Goal: Information Seeking & Learning: Learn about a topic

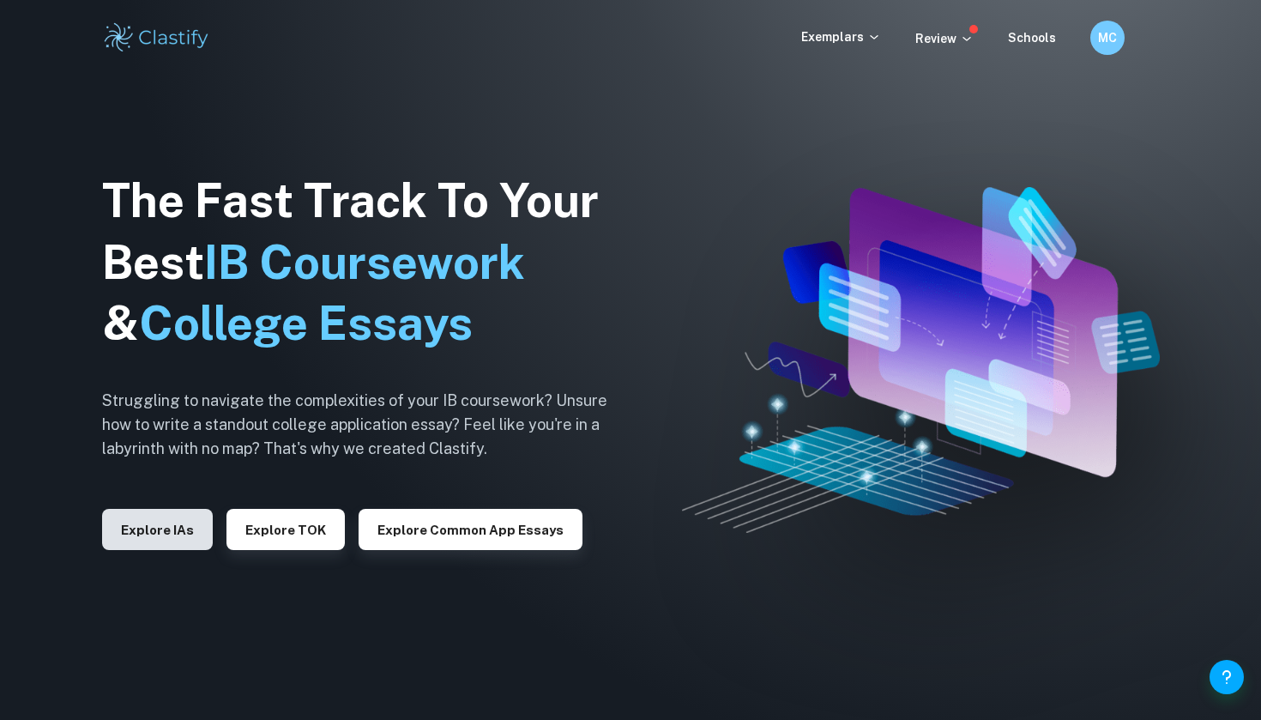
click at [171, 539] on button "Explore IAs" at bounding box center [157, 529] width 111 height 41
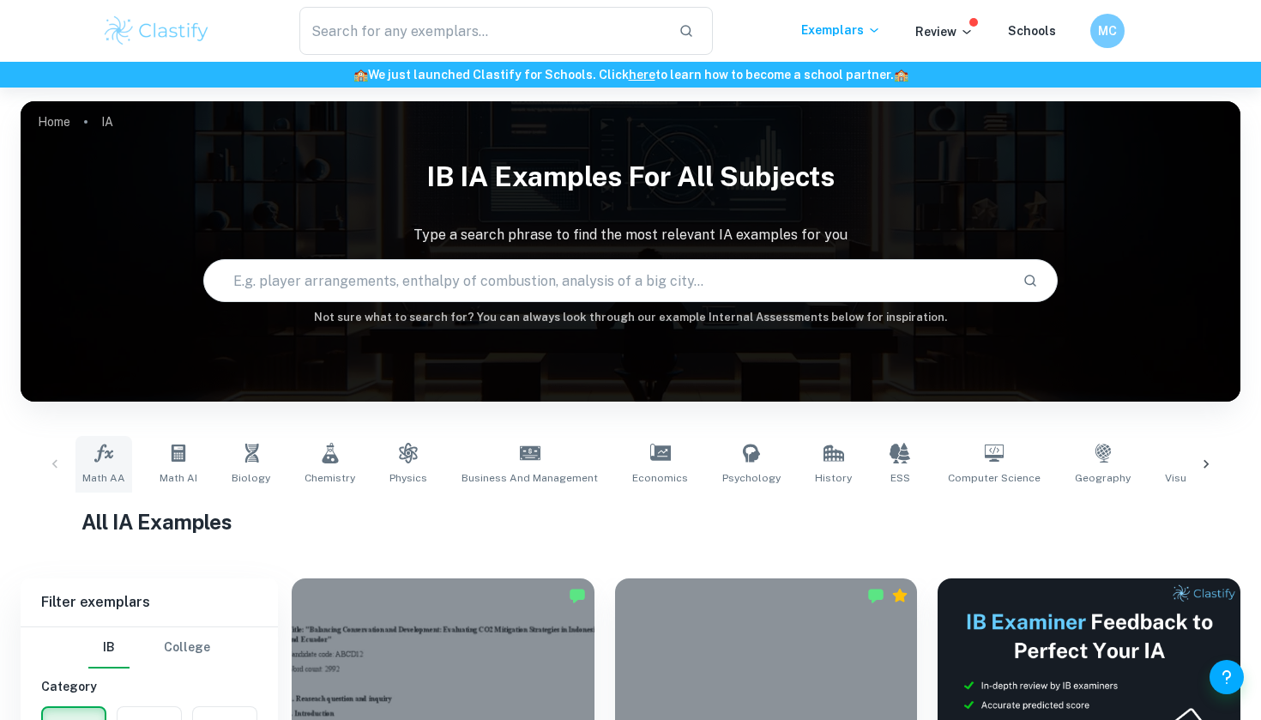
click at [98, 472] on span "Math AA" at bounding box center [103, 477] width 43 height 15
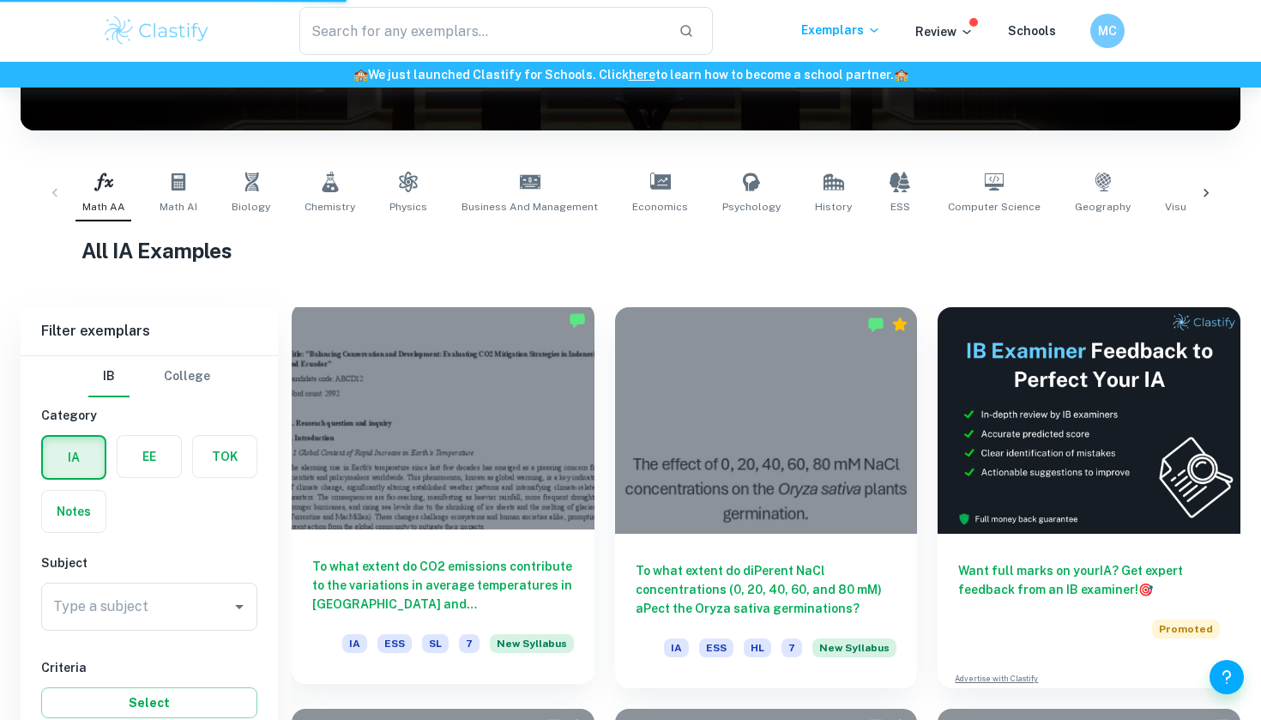
scroll to position [248, 0]
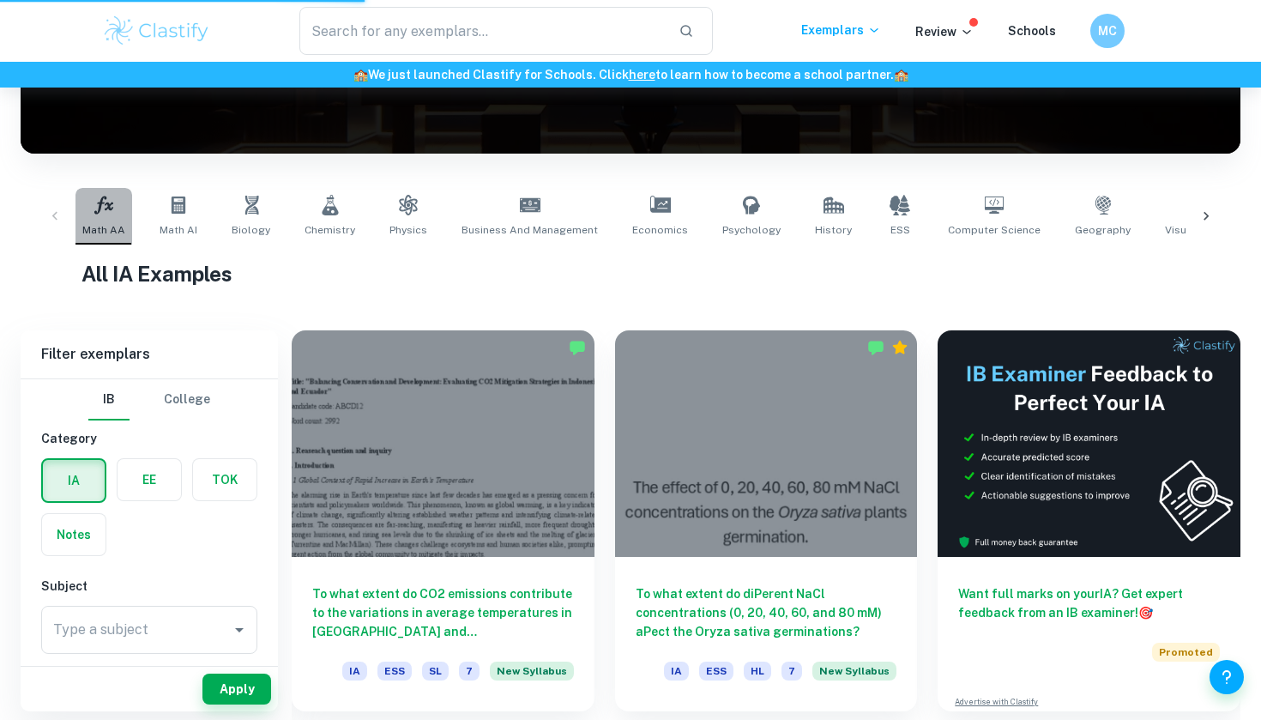
click at [124, 216] on link "Math AA" at bounding box center [103, 216] width 57 height 57
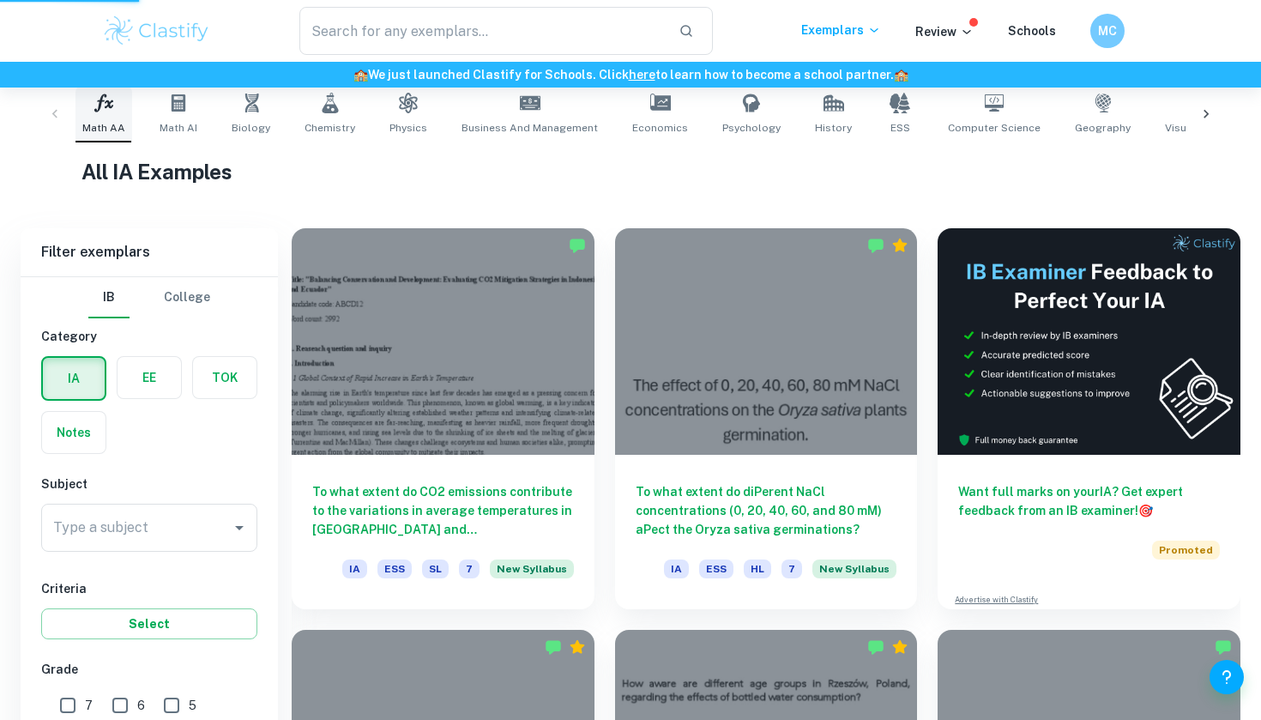
scroll to position [477, 0]
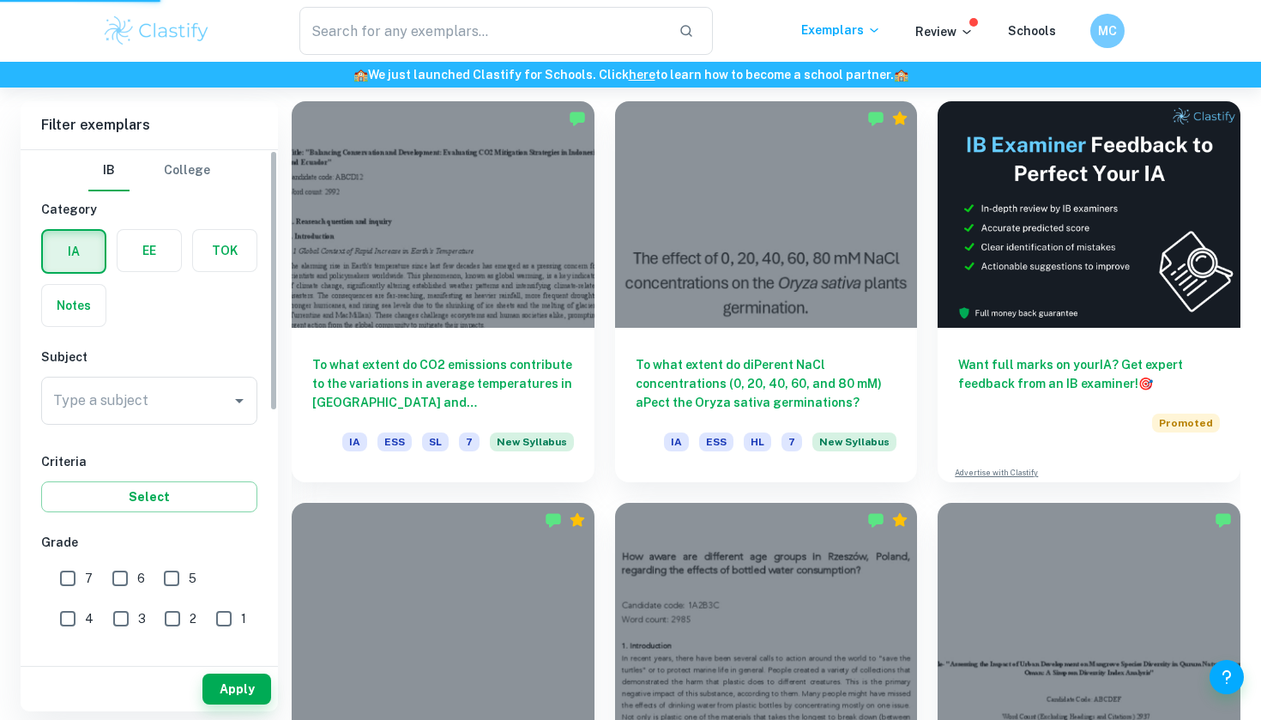
click at [118, 390] on div "Type a subject Type a subject" at bounding box center [149, 400] width 216 height 48
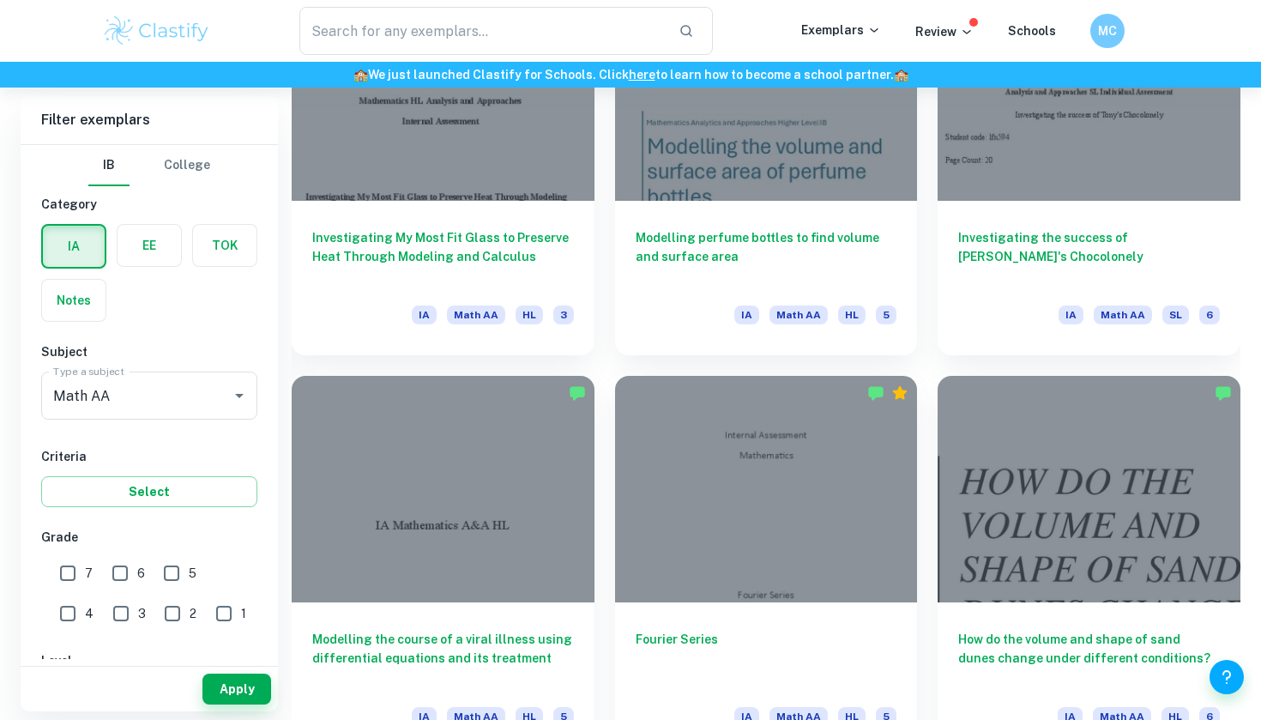
scroll to position [999, 0]
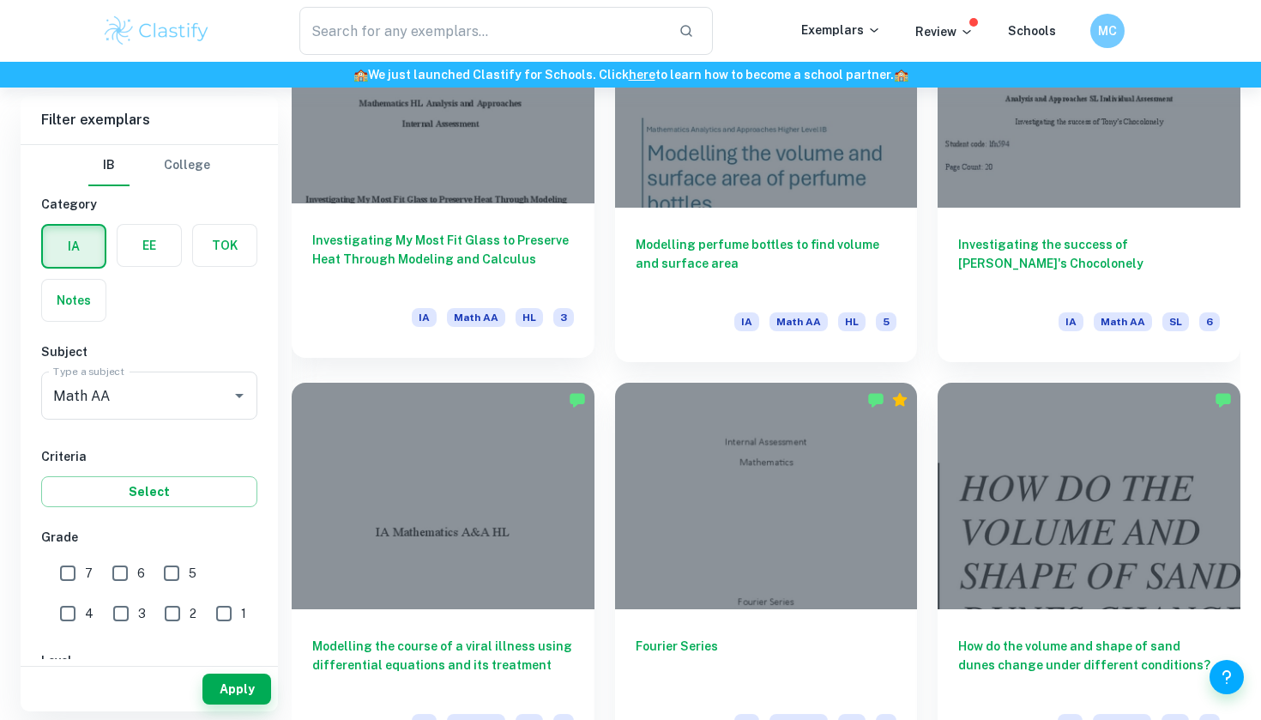
click at [478, 262] on h6 "Investigating My Most Fit Glass to Preserve Heat Through Modeling and Calculus" at bounding box center [443, 259] width 262 height 57
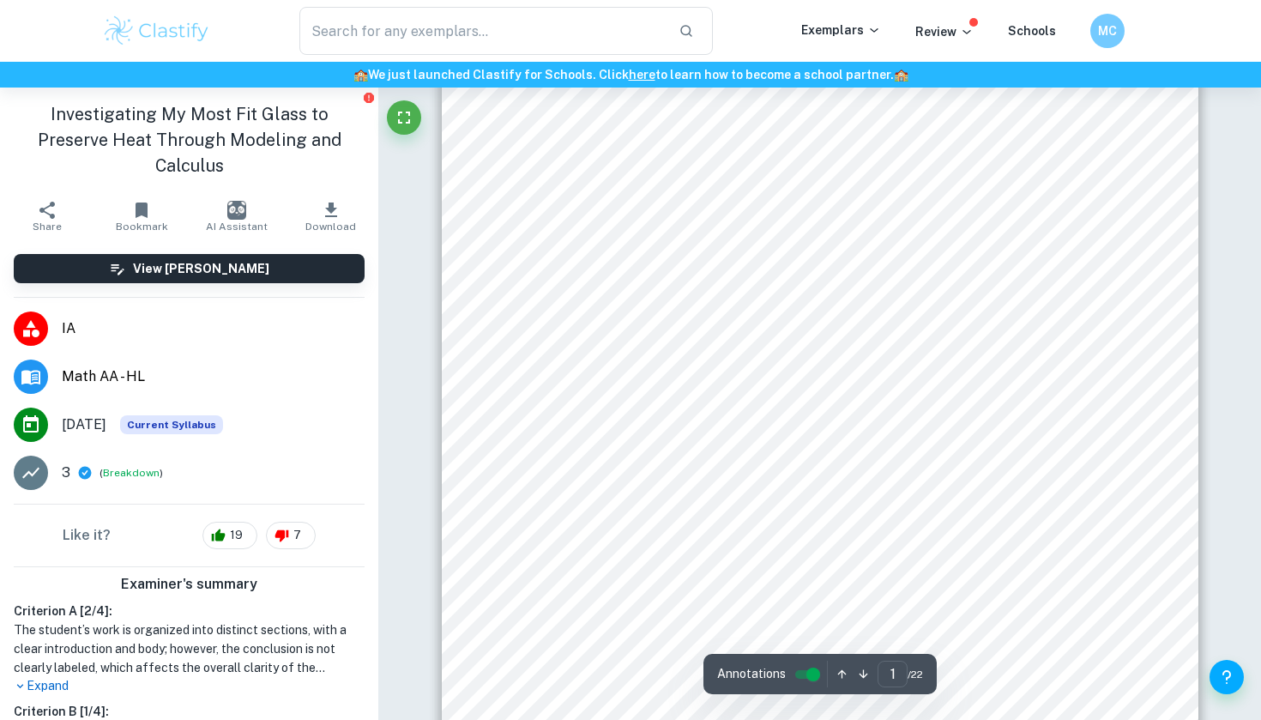
scroll to position [530, 1]
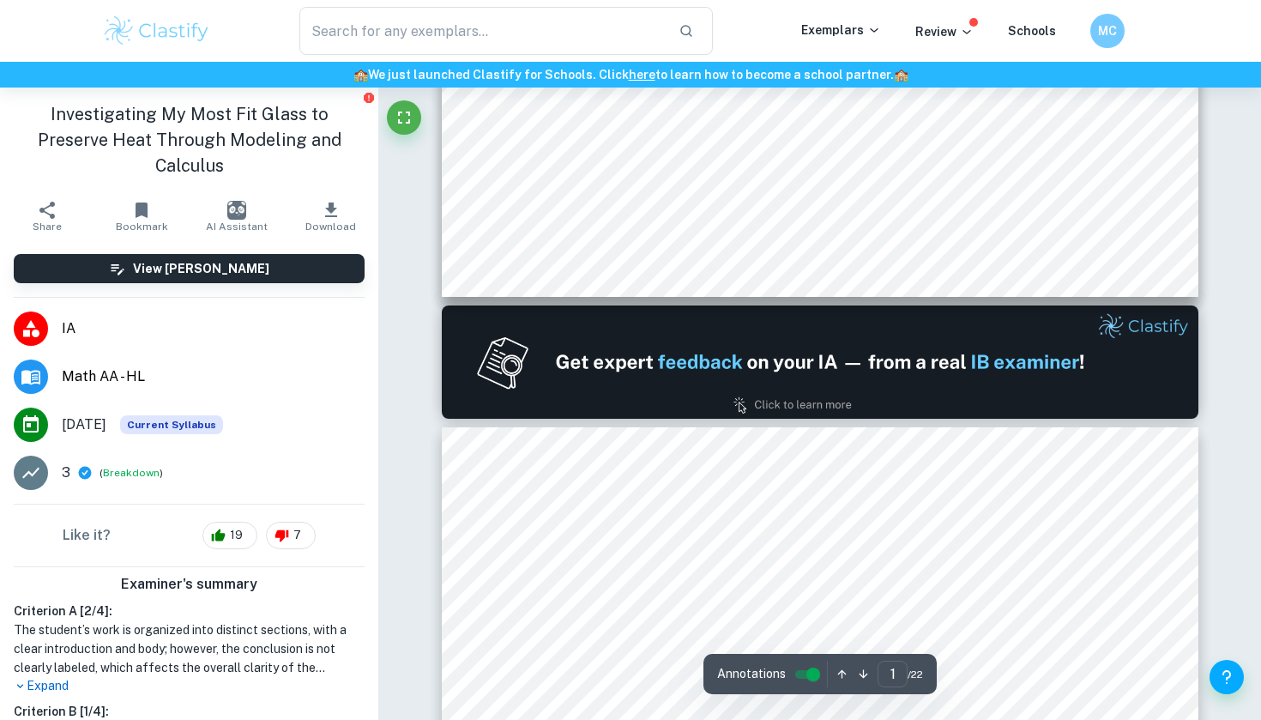
type input "2"
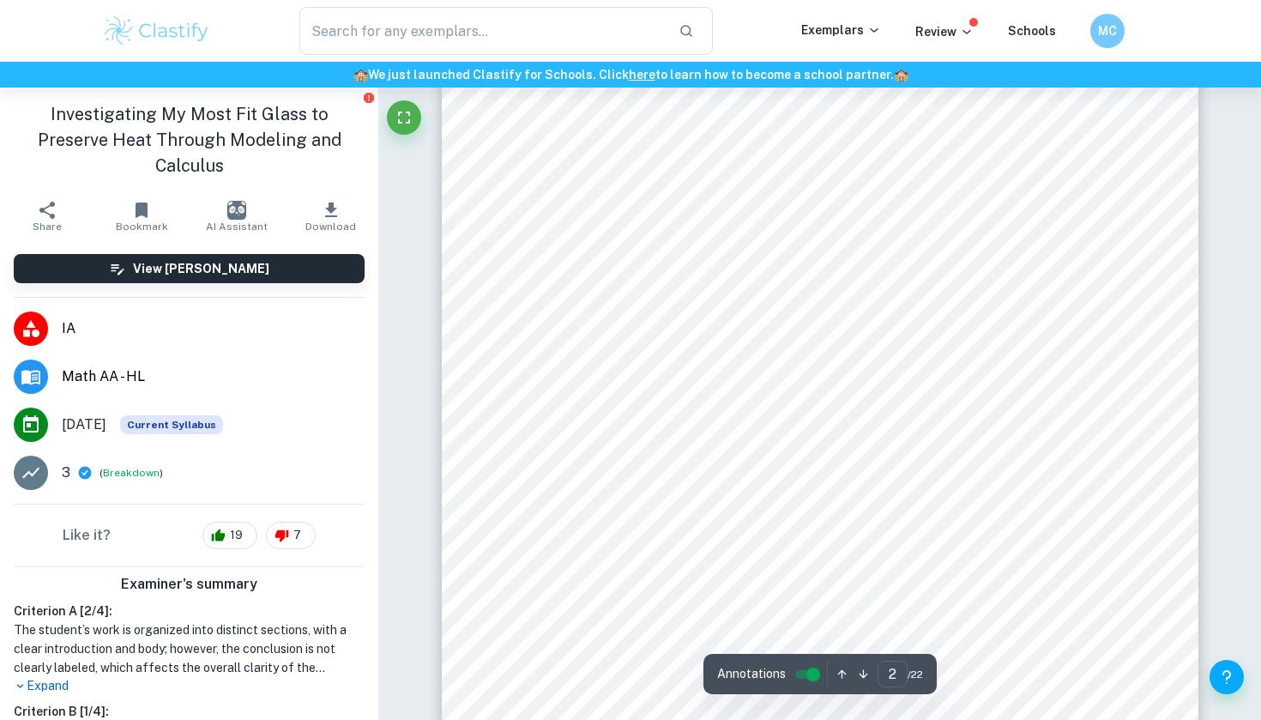
scroll to position [1420, 0]
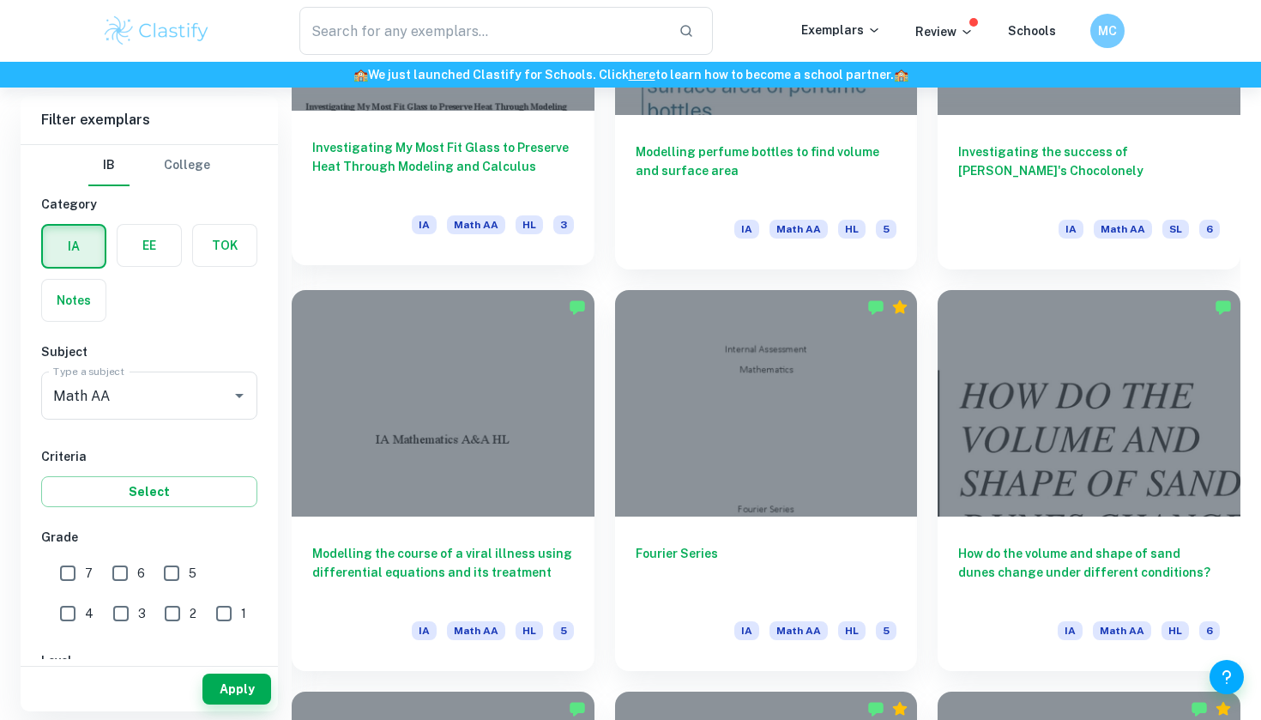
scroll to position [1098, 0]
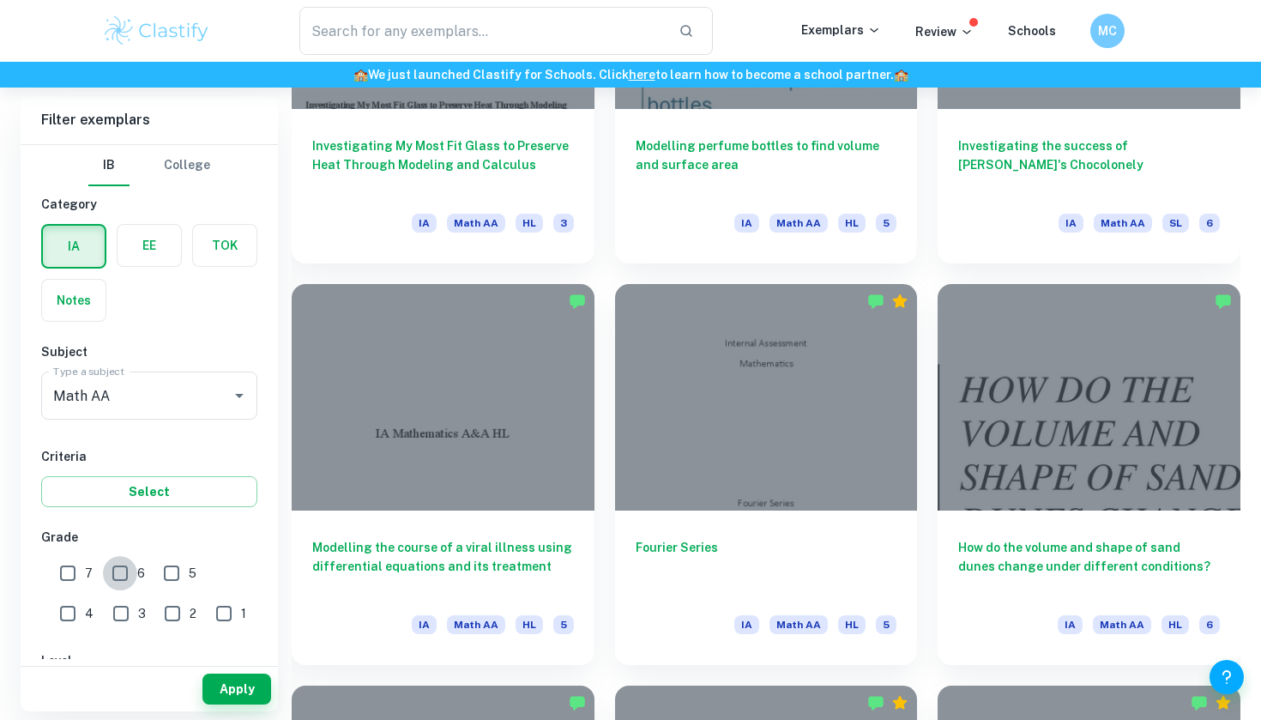
click at [129, 584] on input "6" at bounding box center [120, 573] width 34 height 34
checkbox input "true"
drag, startPoint x: 165, startPoint y: 576, endPoint x: 111, endPoint y: 571, distance: 54.3
click at [165, 576] on input "5" at bounding box center [171, 573] width 34 height 34
checkbox input "true"
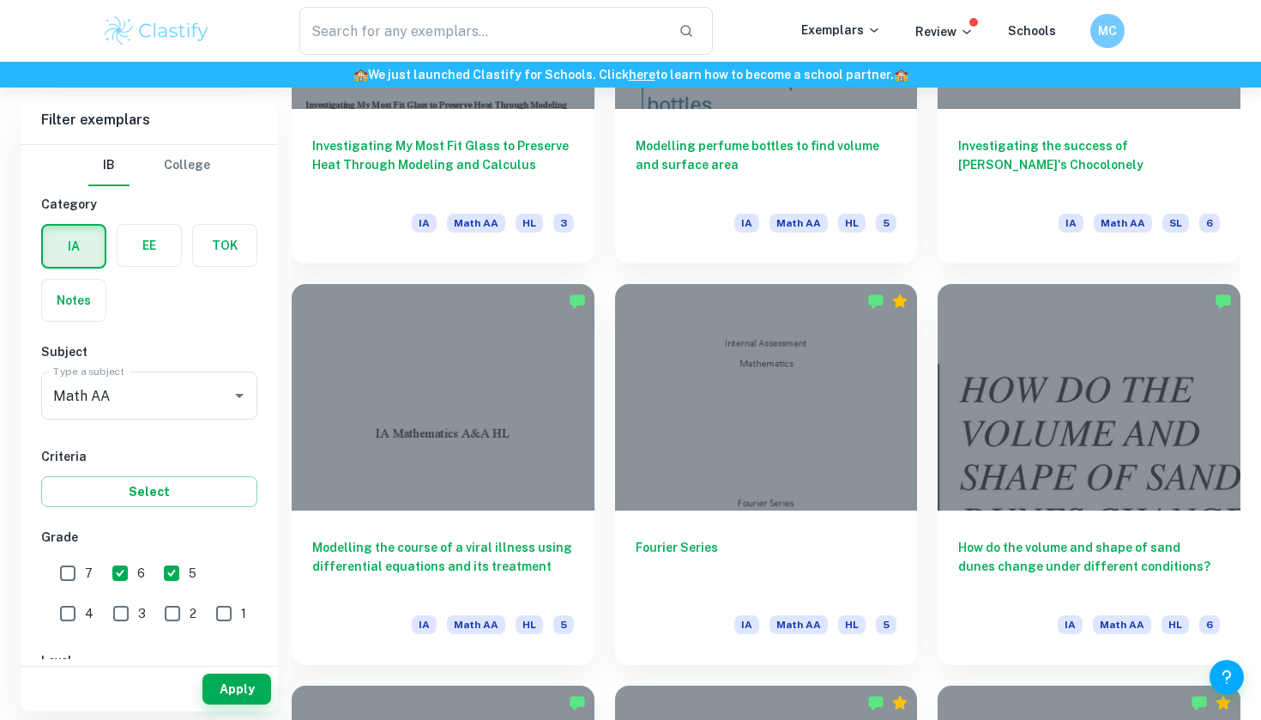
click at [81, 568] on input "7" at bounding box center [68, 573] width 34 height 34
checkbox input "true"
click at [218, 691] on button "Apply" at bounding box center [236, 688] width 69 height 31
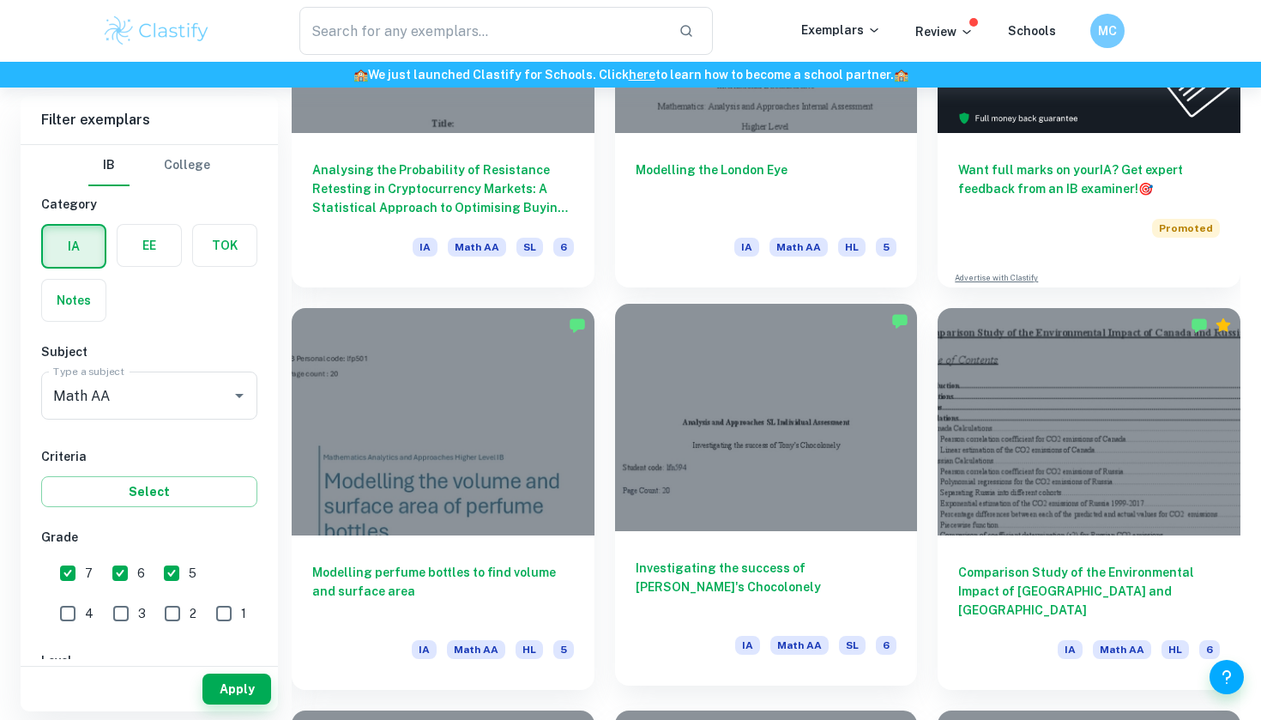
scroll to position [569, 0]
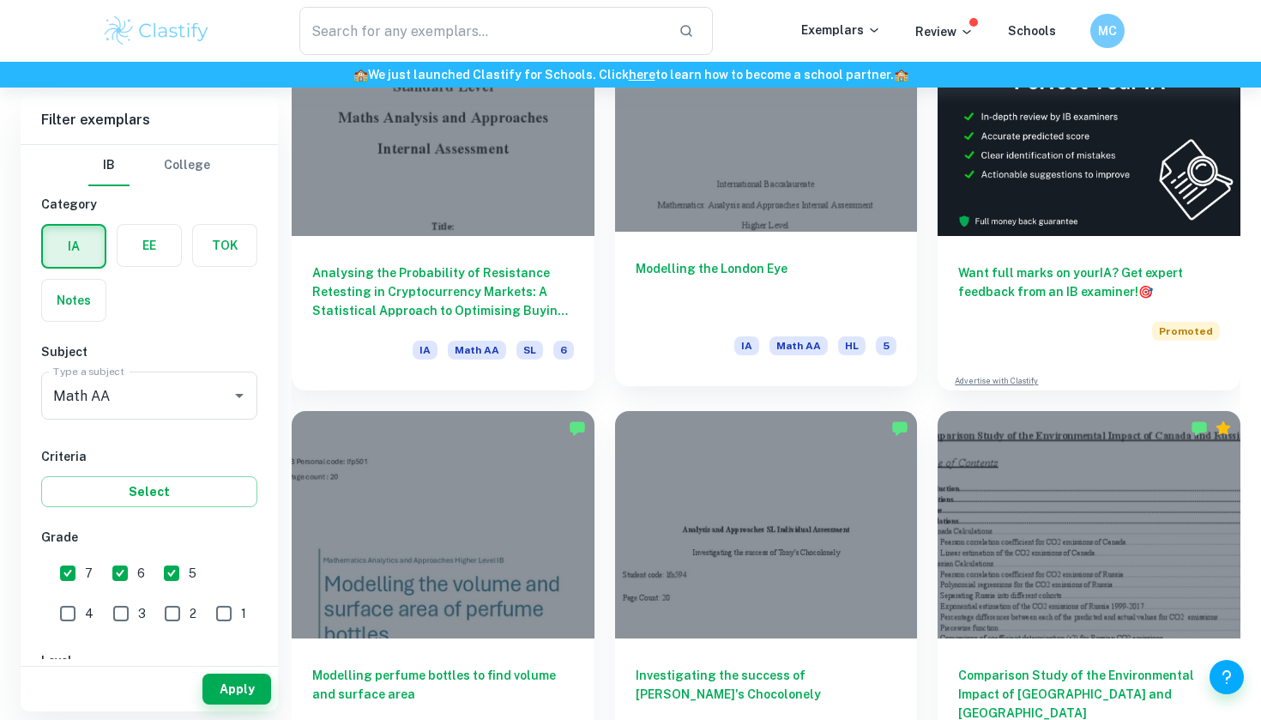
click at [714, 230] on div at bounding box center [766, 118] width 303 height 226
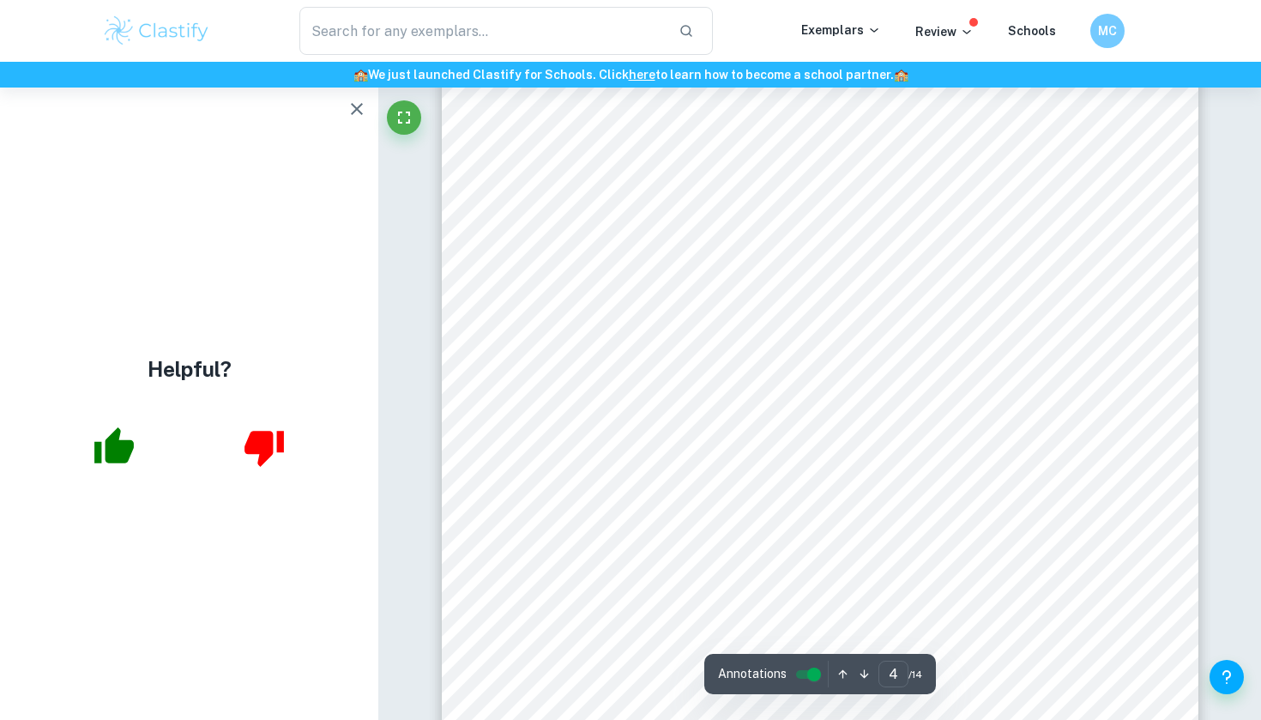
scroll to position [3531, 0]
click at [354, 114] on icon "button" at bounding box center [356, 109] width 21 height 21
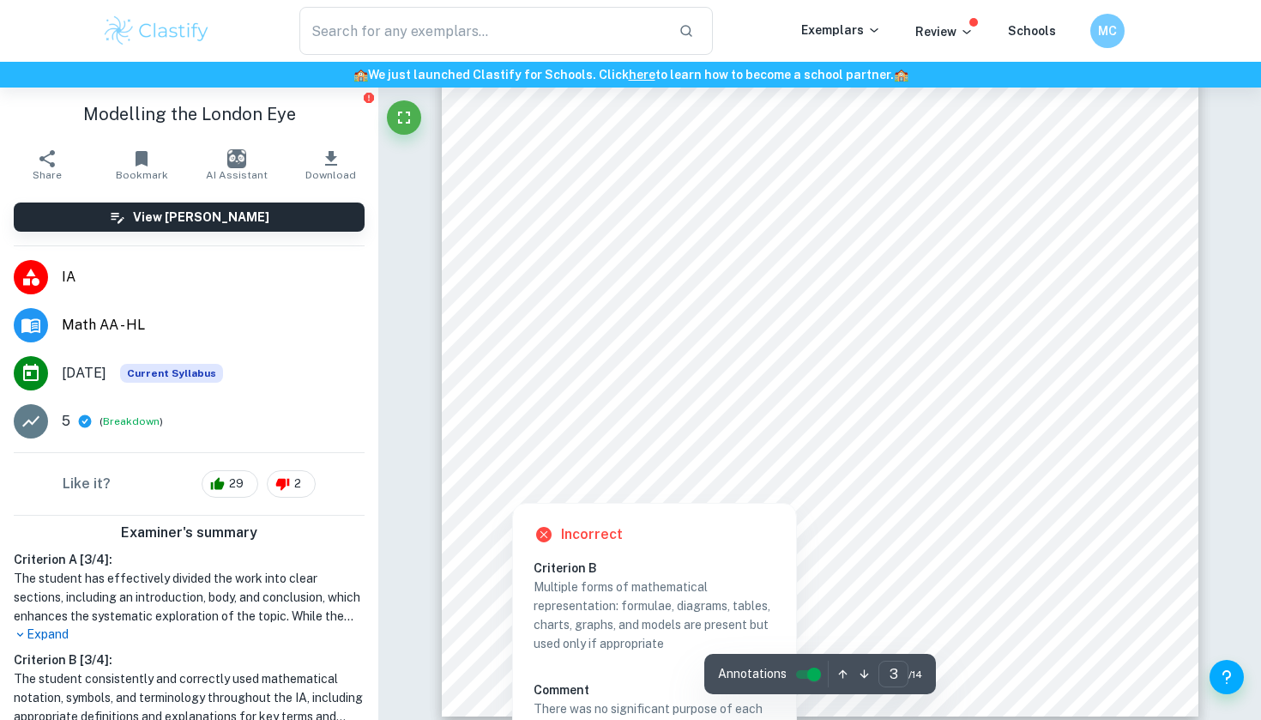
scroll to position [2555, 0]
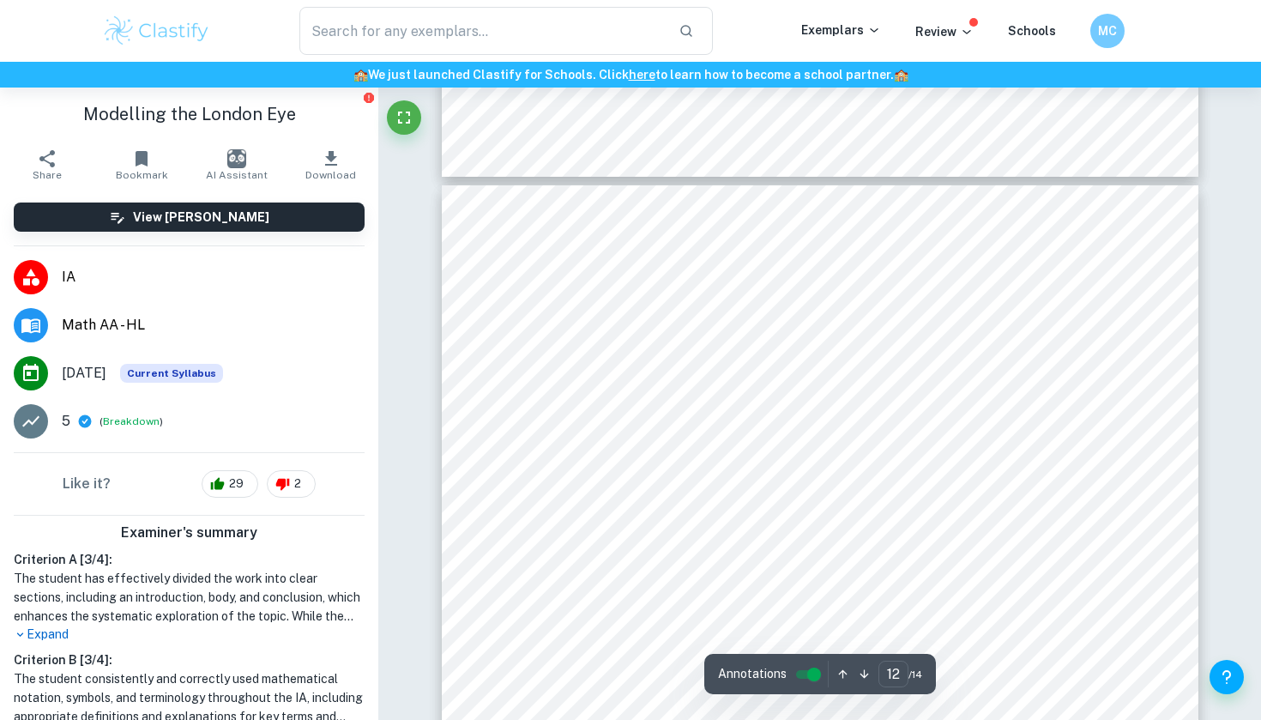
type input "11"
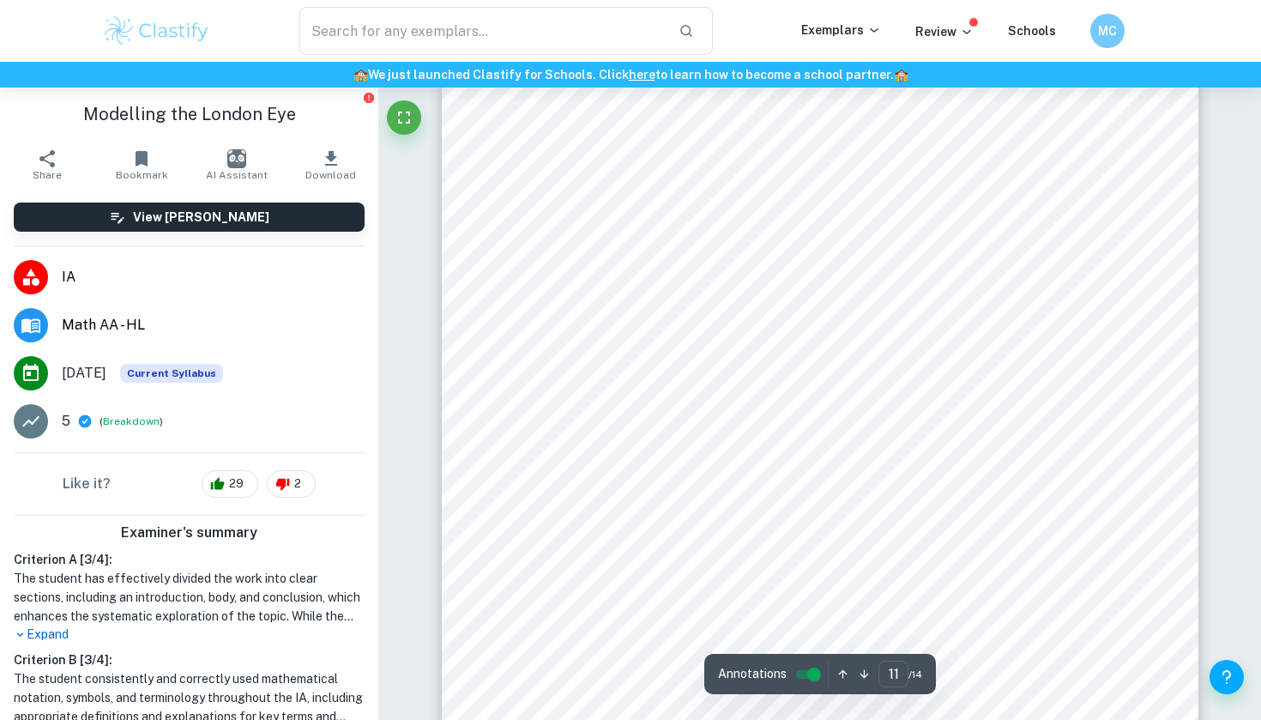
scroll to position [11082, 0]
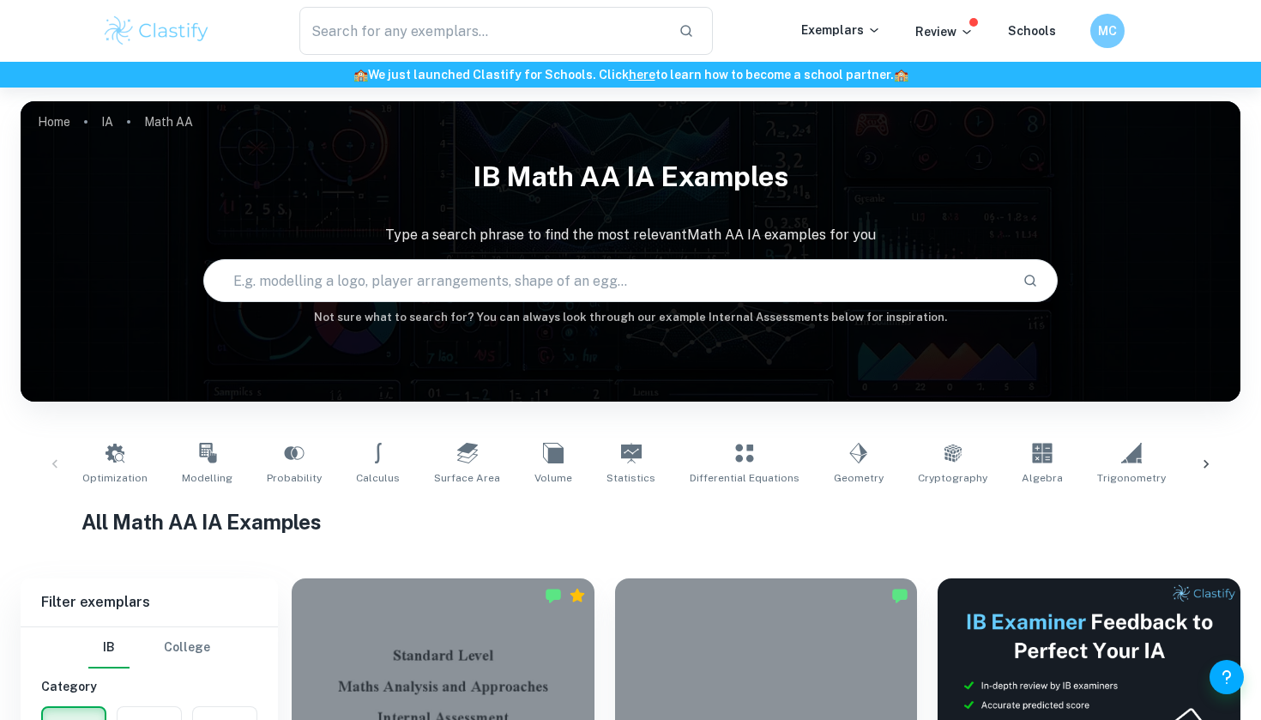
click at [52, 463] on div "Optimization Modelling Probability Calculus Surface Area Volume Statistics Diff…" at bounding box center [630, 464] width 1192 height 57
click at [1207, 465] on icon at bounding box center [1205, 464] width 5 height 9
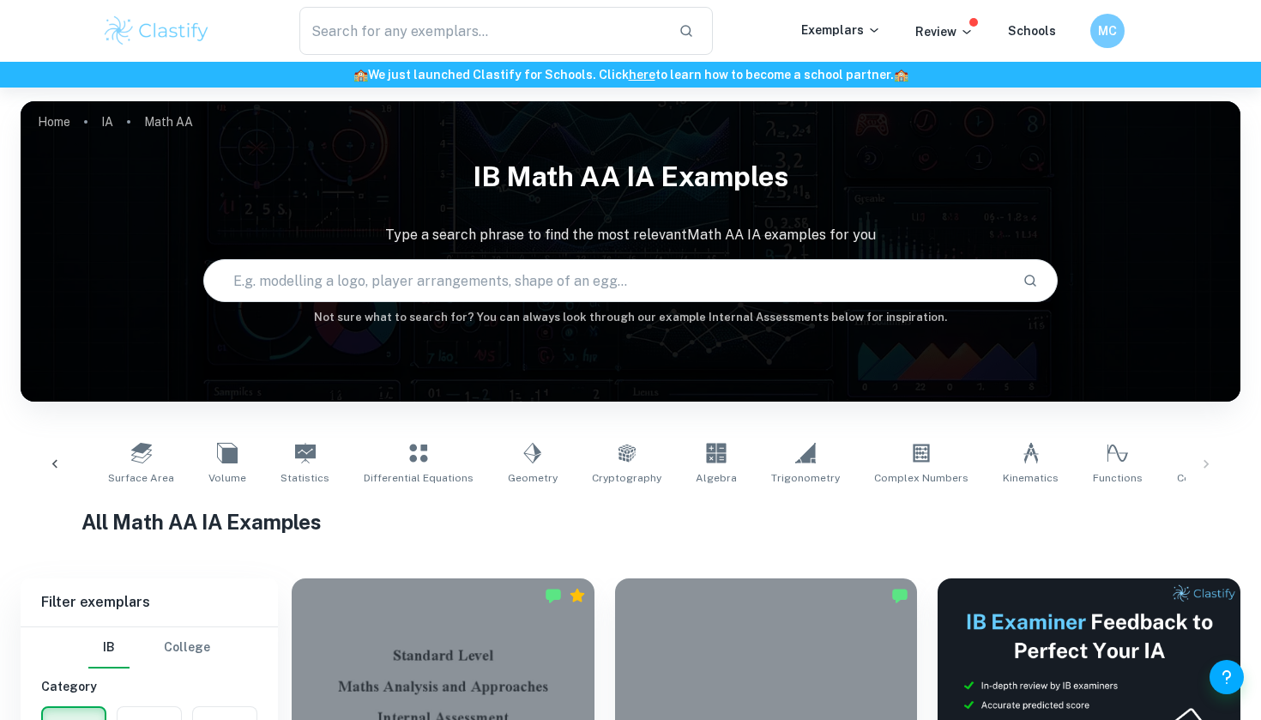
click at [1204, 461] on div "Optimization Modelling Probability Calculus Surface Area Volume Statistics Diff…" at bounding box center [630, 464] width 1192 height 57
click at [56, 466] on icon at bounding box center [54, 464] width 5 height 9
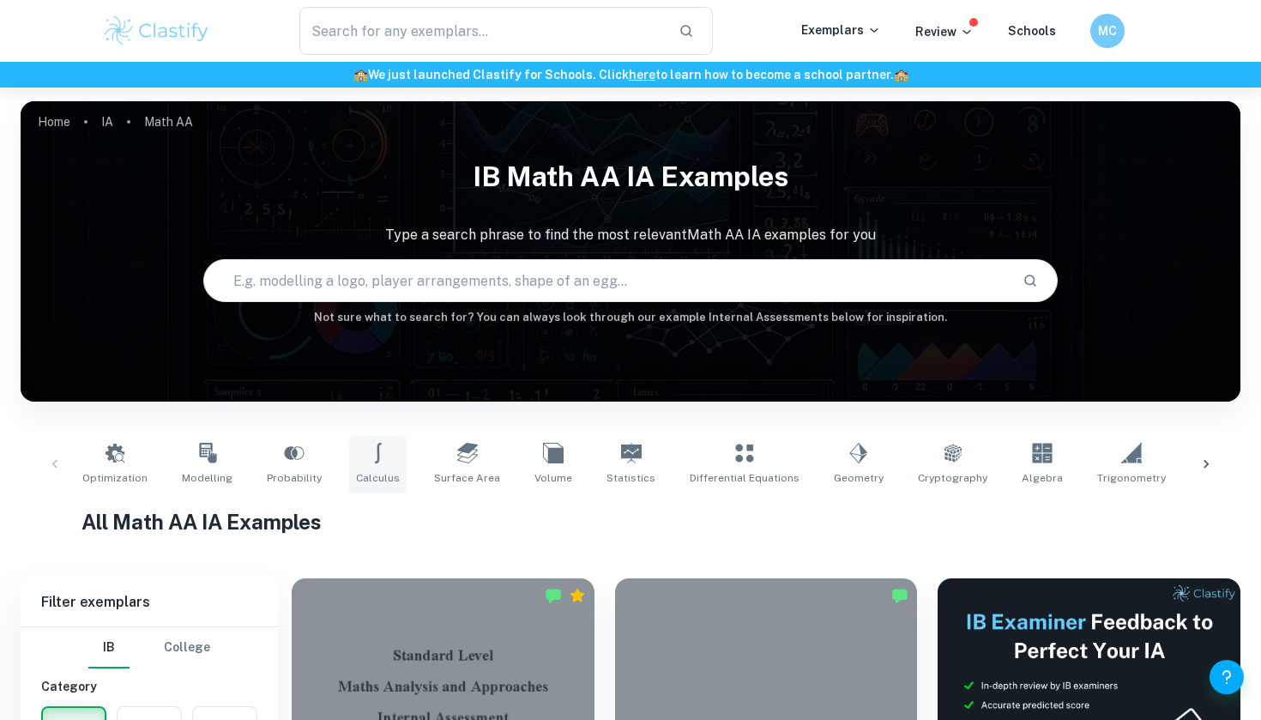
scroll to position [1, 0]
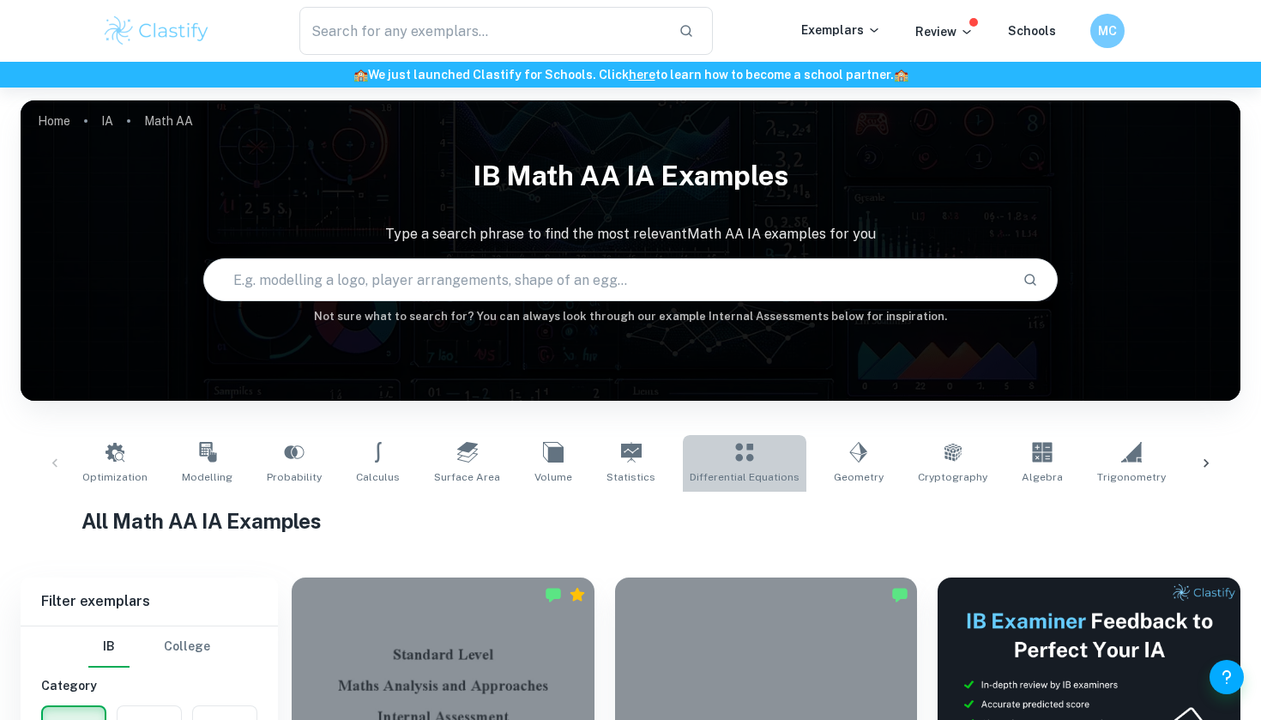
click at [738, 447] on link "Differential Equations" at bounding box center [744, 463] width 123 height 57
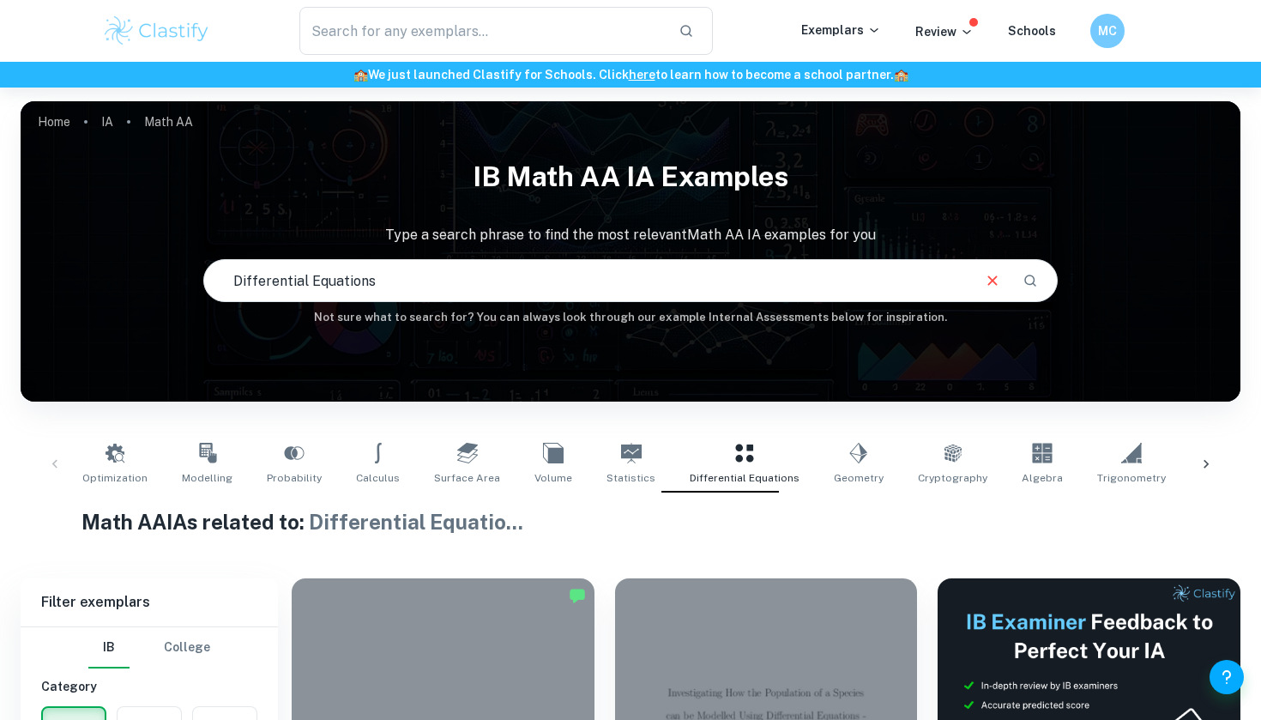
click at [1201, 455] on div at bounding box center [1205, 464] width 41 height 57
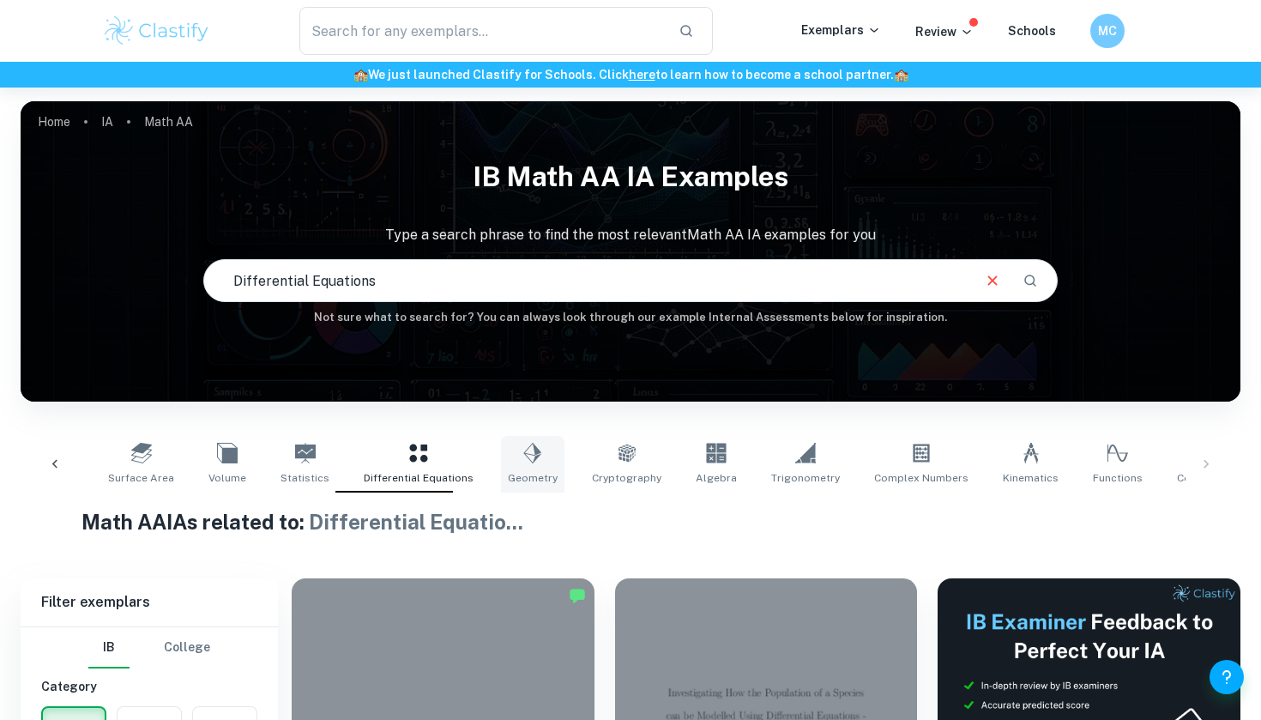
click at [512, 463] on link "Geometry" at bounding box center [532, 464] width 63 height 57
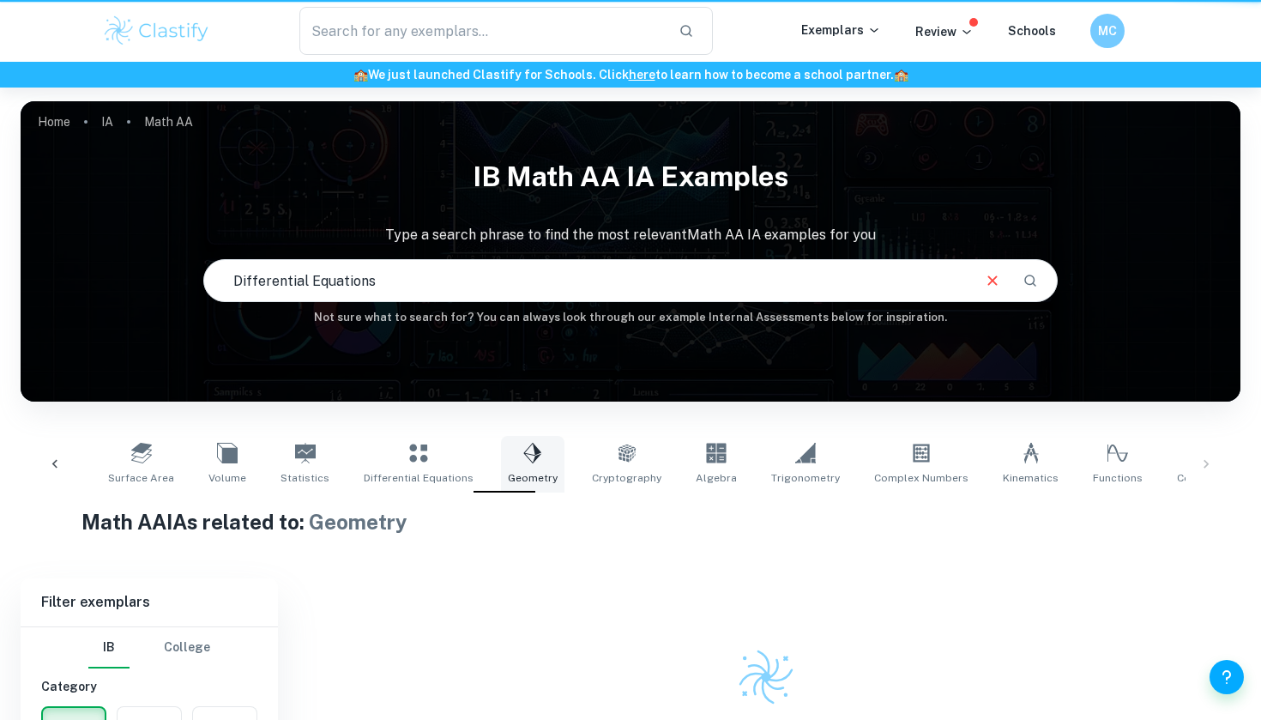
type input "Geometry"
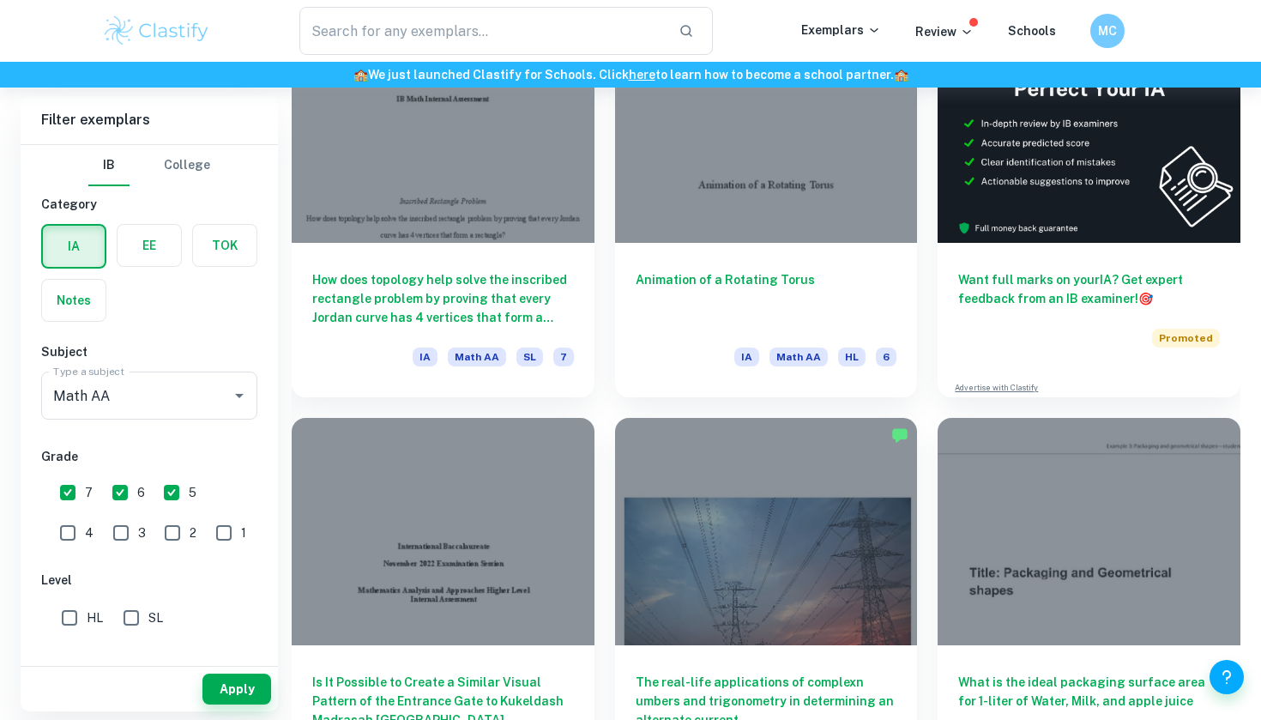
scroll to position [574, 0]
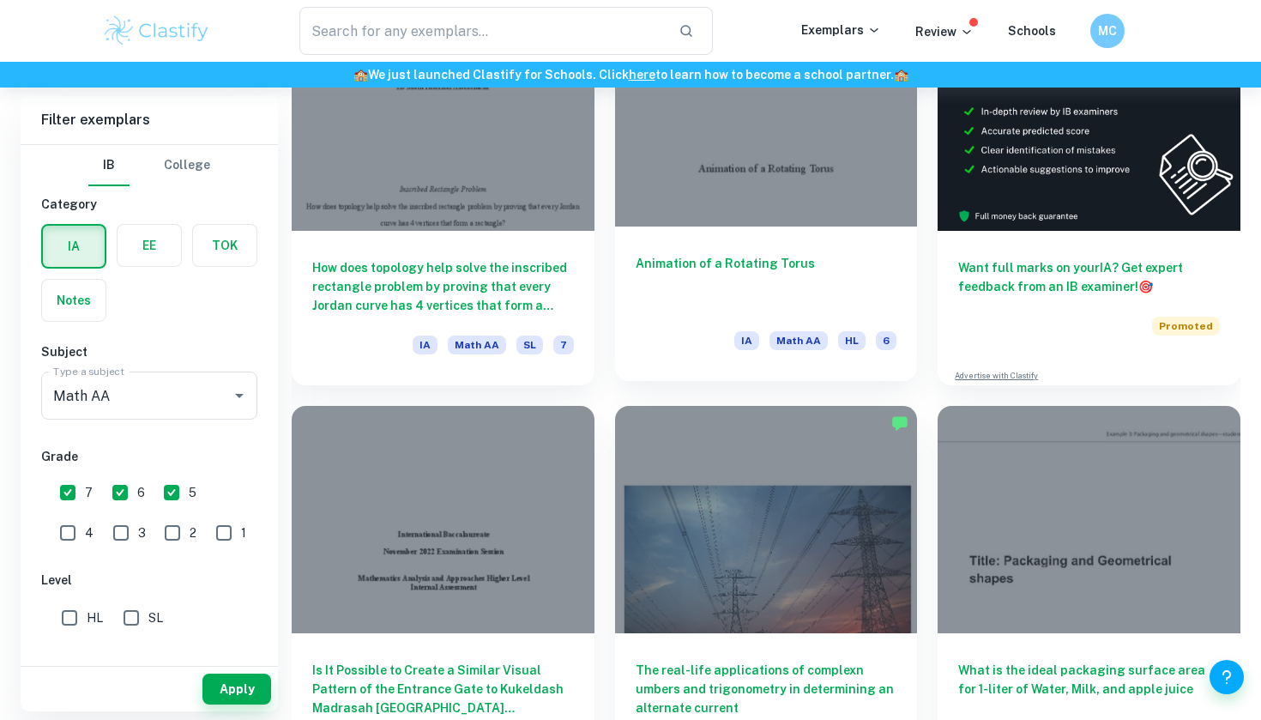
click at [751, 285] on h6 "Animation of a Rotating Torus" at bounding box center [766, 282] width 262 height 57
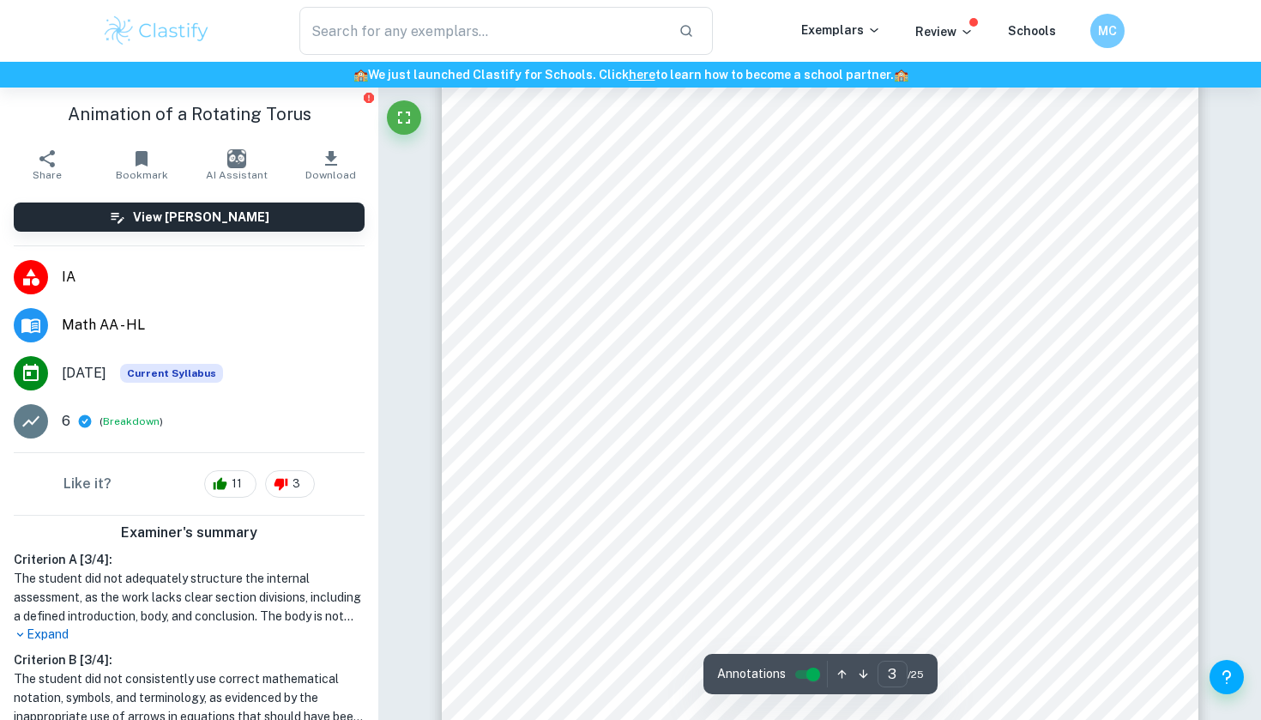
scroll to position [2104, 0]
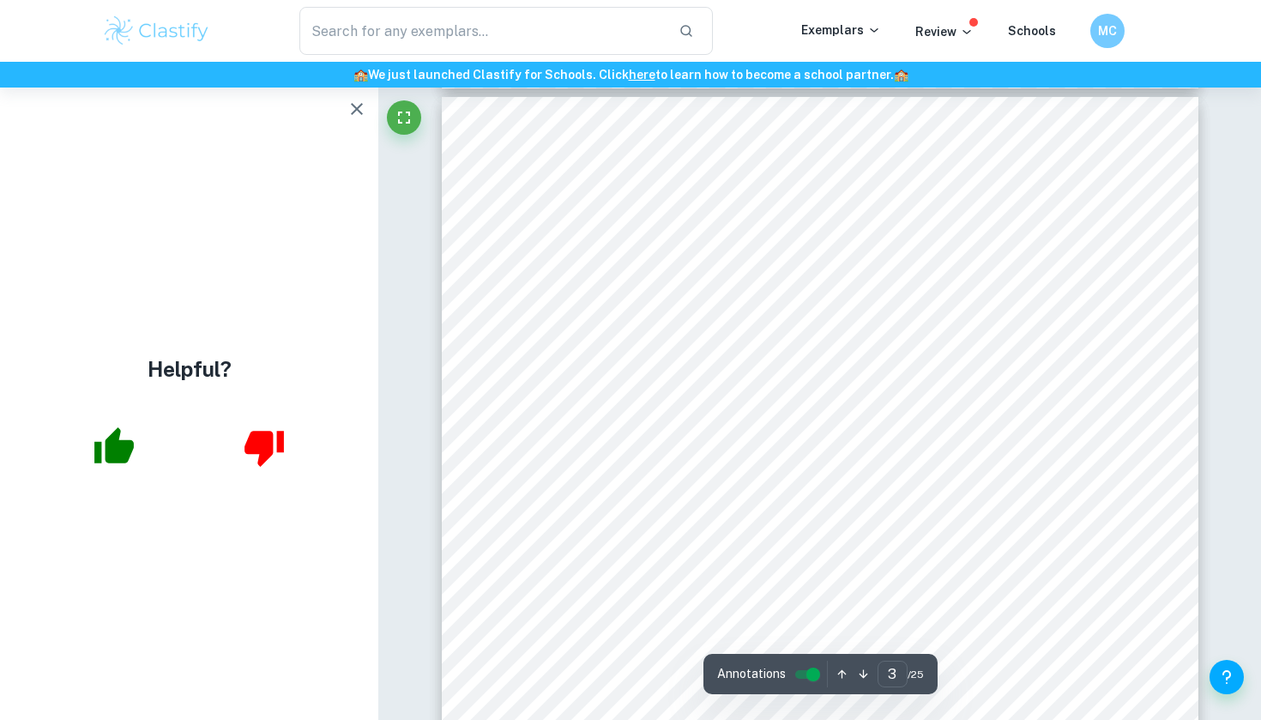
click at [359, 111] on icon "button" at bounding box center [357, 109] width 12 height 12
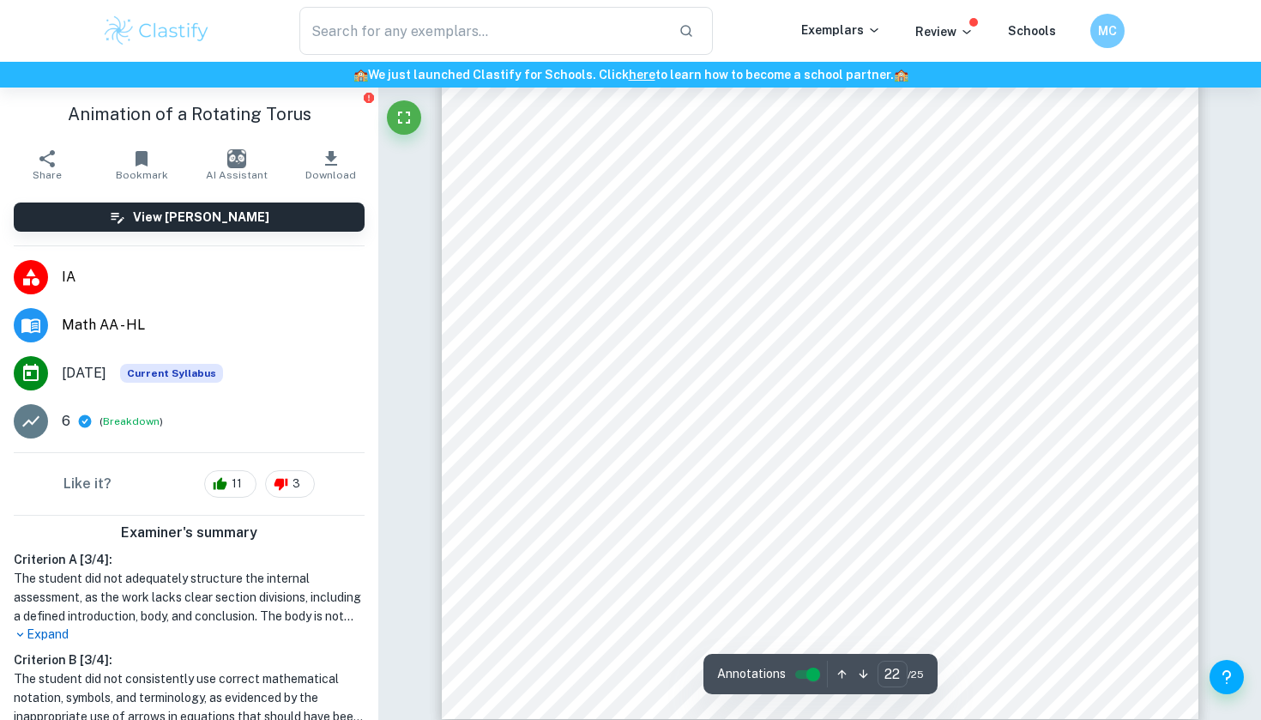
scroll to position [21207, 0]
type input "15"
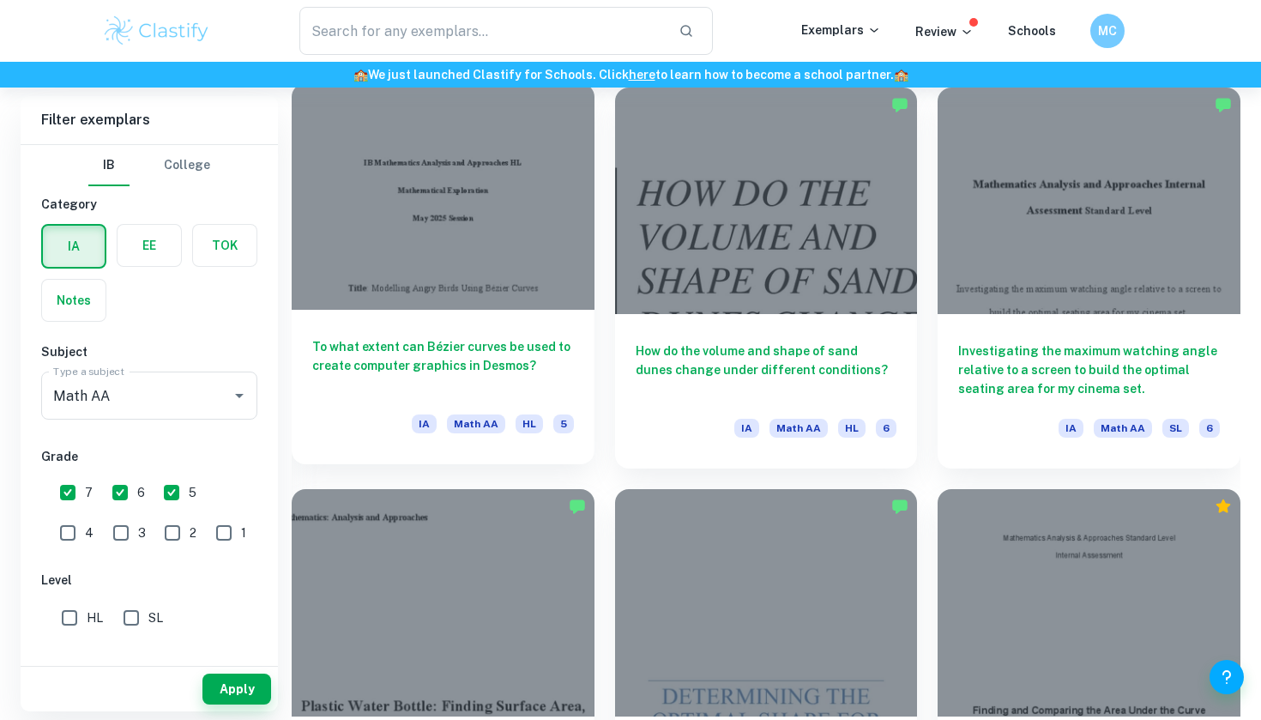
scroll to position [6920, 0]
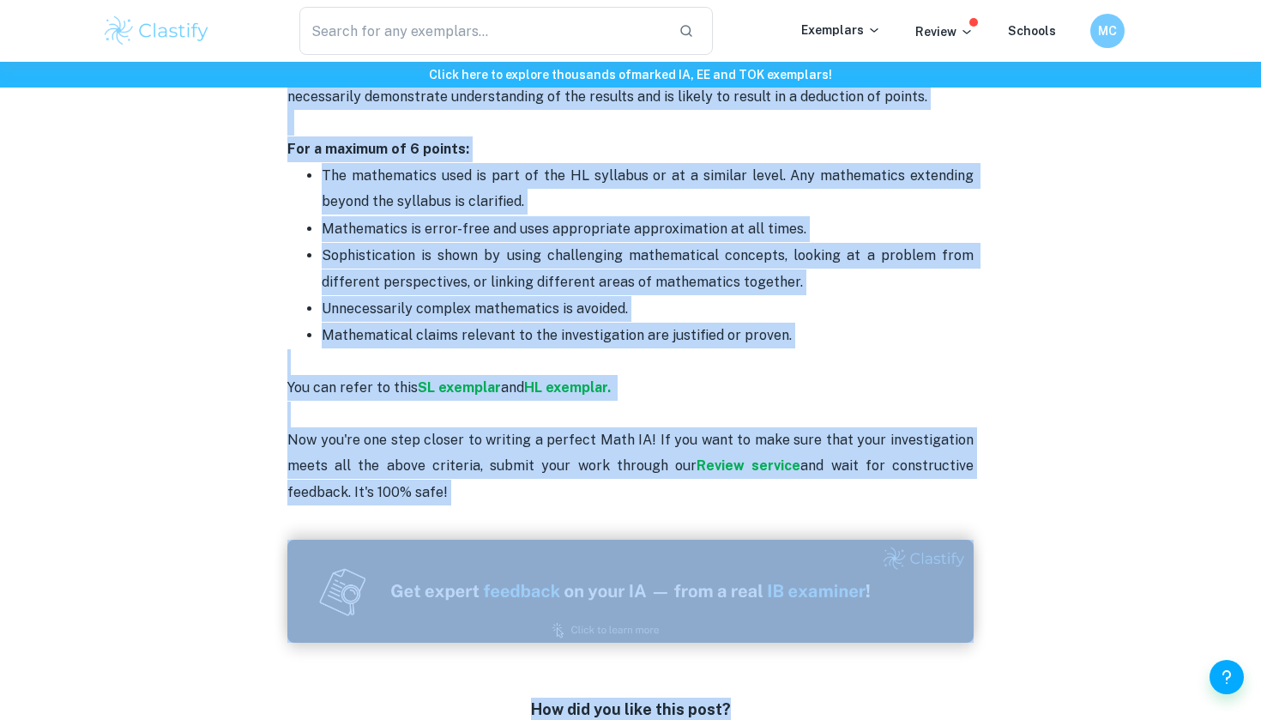
scroll to position [3578, 0]
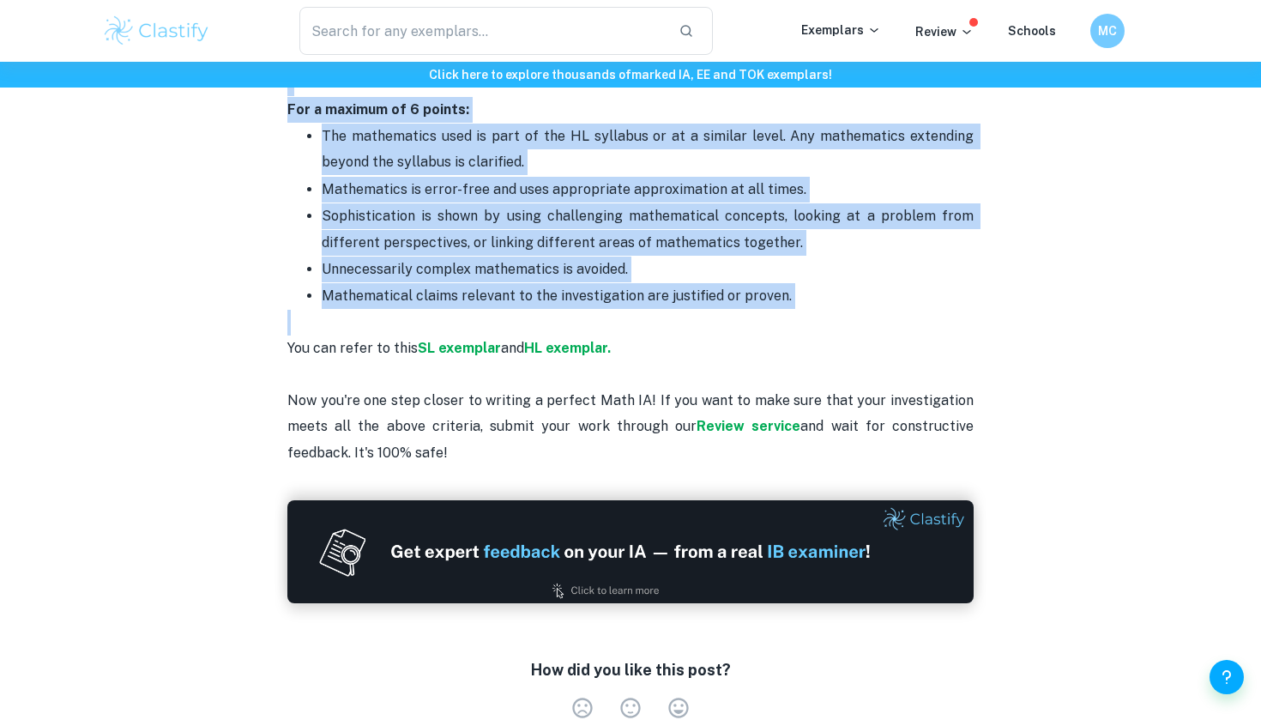
drag, startPoint x: 389, startPoint y: 157, endPoint x: 822, endPoint y: 277, distance: 449.4
copy div "Math AA IA Criteria and Checklist Is your Math IA deadline coming up? We are he…"
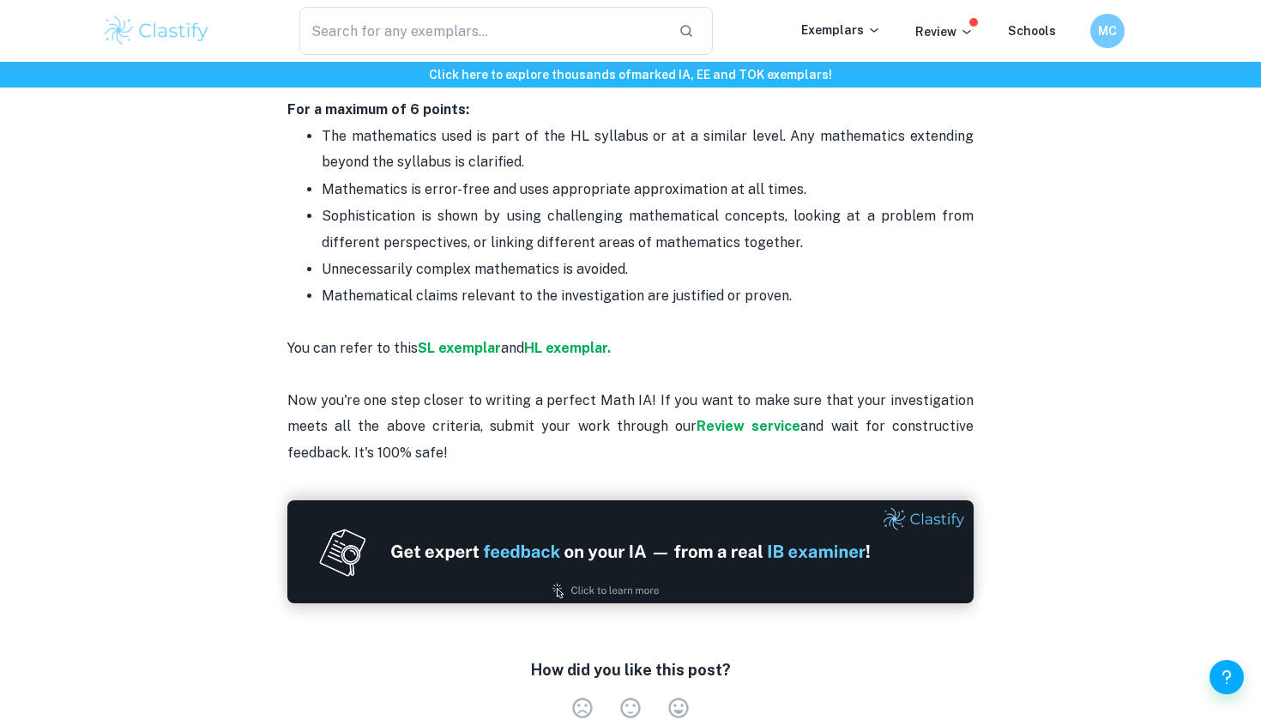
click at [815, 310] on p "You can refer to this SL exemplar and HL exemplar. Now you're one step closer t…" at bounding box center [630, 388] width 686 height 156
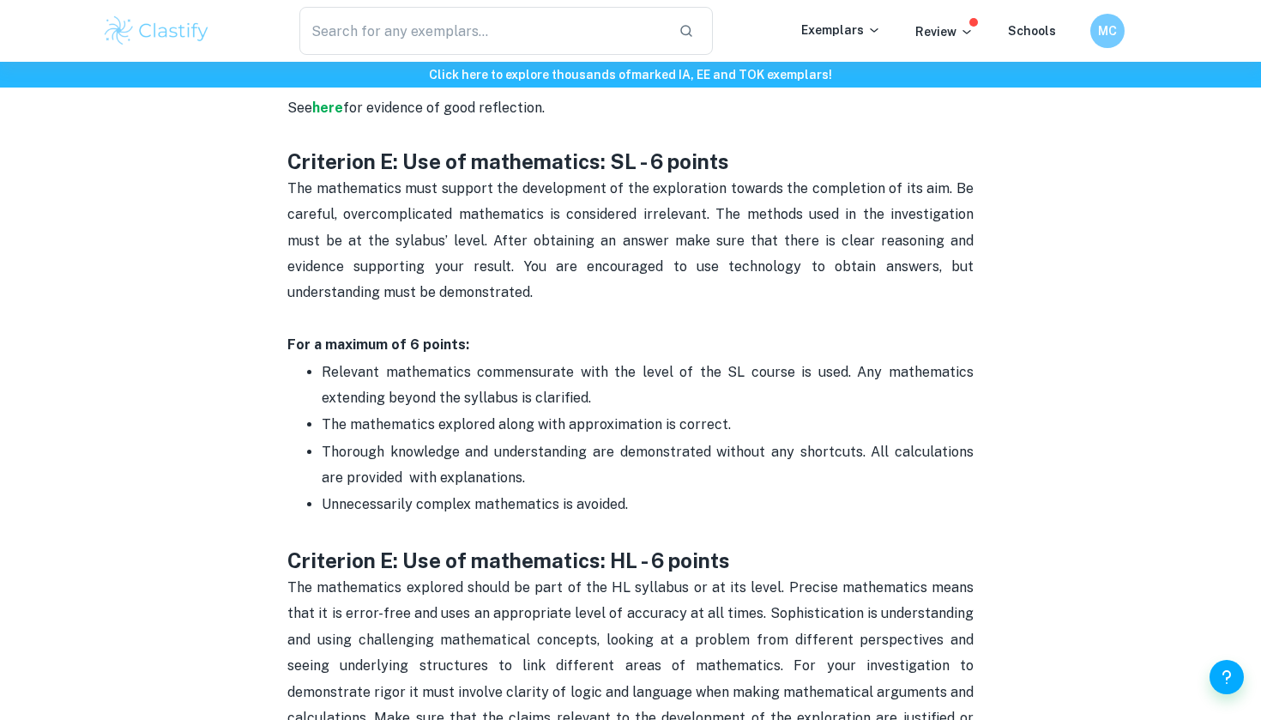
scroll to position [2945, 0]
